Goal: Information Seeking & Learning: Learn about a topic

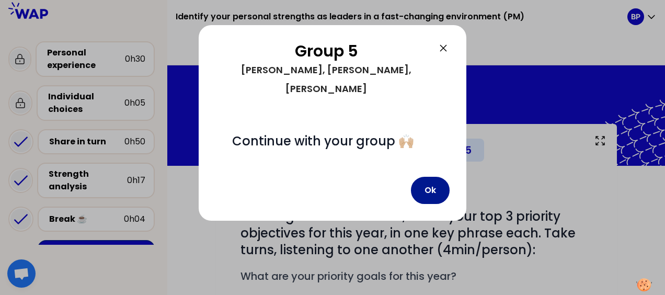
click at [431, 177] on button "Ok" at bounding box center [430, 190] width 39 height 27
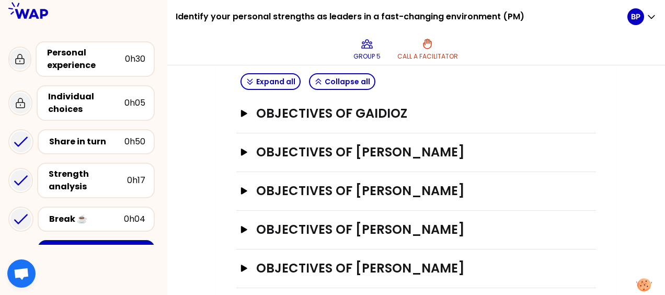
scroll to position [344, 0]
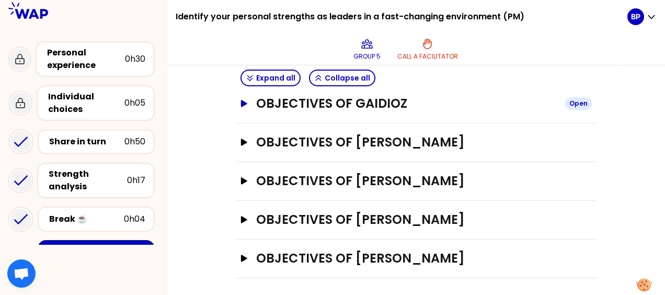
click at [245, 100] on icon "button" at bounding box center [244, 103] width 6 height 7
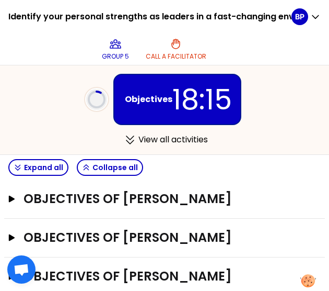
scroll to position [605, 0]
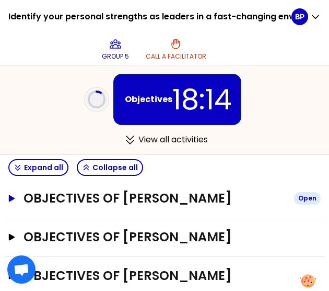
click at [155, 193] on h3 "Objectives of [PERSON_NAME]" at bounding box center [155, 198] width 262 height 17
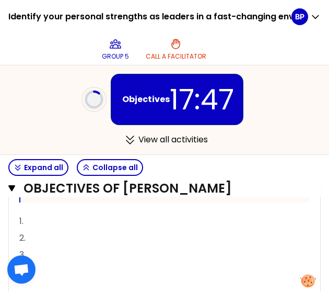
scroll to position [762, 0]
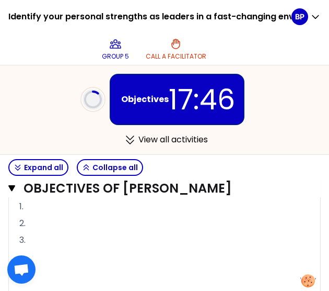
click at [39, 204] on p "1." at bounding box center [164, 206] width 291 height 17
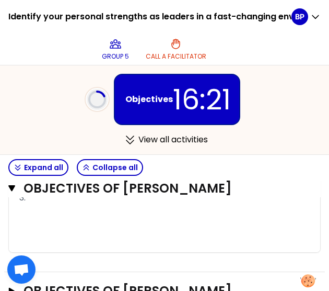
scroll to position [752, 0]
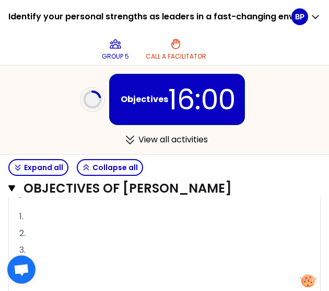
click at [54, 210] on p "1." at bounding box center [164, 216] width 291 height 17
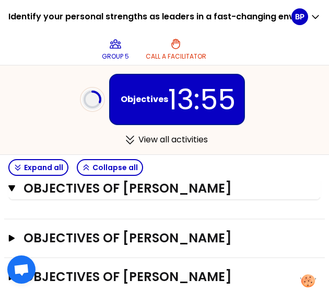
scroll to position [899, 0]
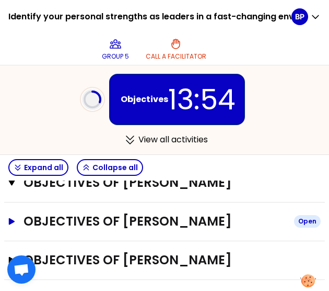
click at [11, 217] on icon "button" at bounding box center [12, 220] width 6 height 7
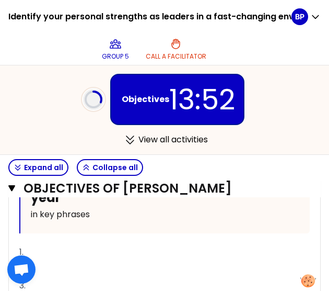
scroll to position [1056, 0]
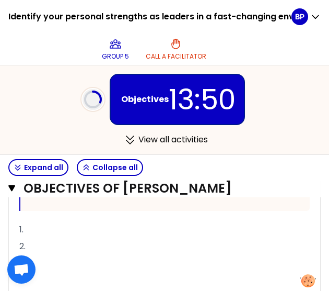
click at [38, 224] on p "1." at bounding box center [164, 229] width 291 height 17
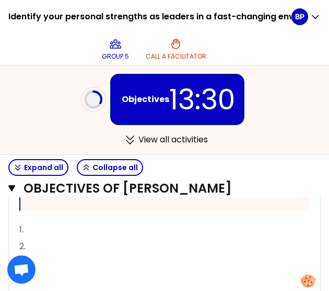
click at [33, 226] on p "1." at bounding box center [164, 229] width 291 height 17
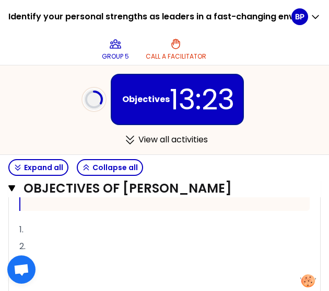
click at [37, 230] on p "1." at bounding box center [164, 229] width 291 height 17
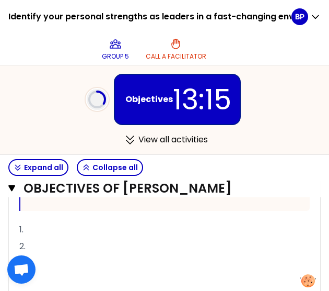
click at [73, 224] on p "1." at bounding box center [164, 229] width 291 height 17
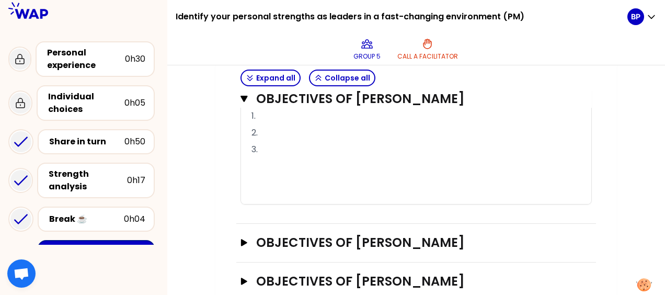
click at [270, 110] on p "1." at bounding box center [415, 116] width 329 height 17
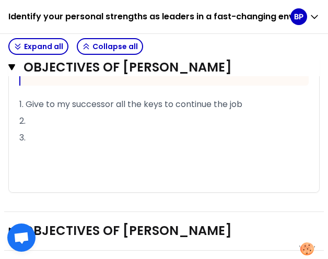
scroll to position [1045, 0]
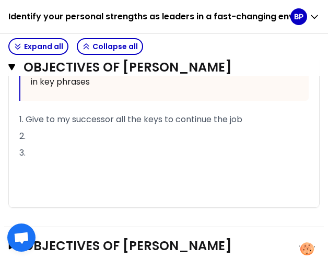
click at [33, 129] on p "2." at bounding box center [164, 136] width 290 height 17
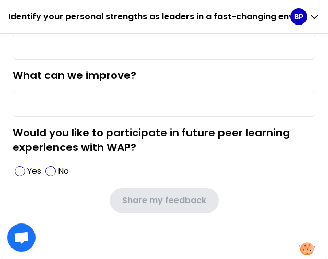
scroll to position [178, 0]
